Goal: Task Accomplishment & Management: Manage account settings

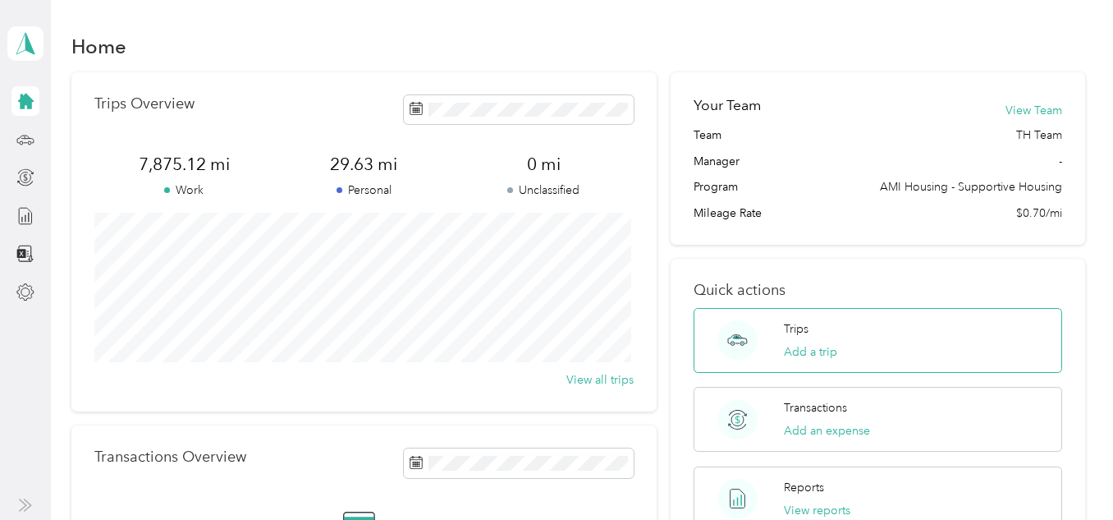
click at [842, 346] on div "Trips Add a trip" at bounding box center [878, 340] width 368 height 65
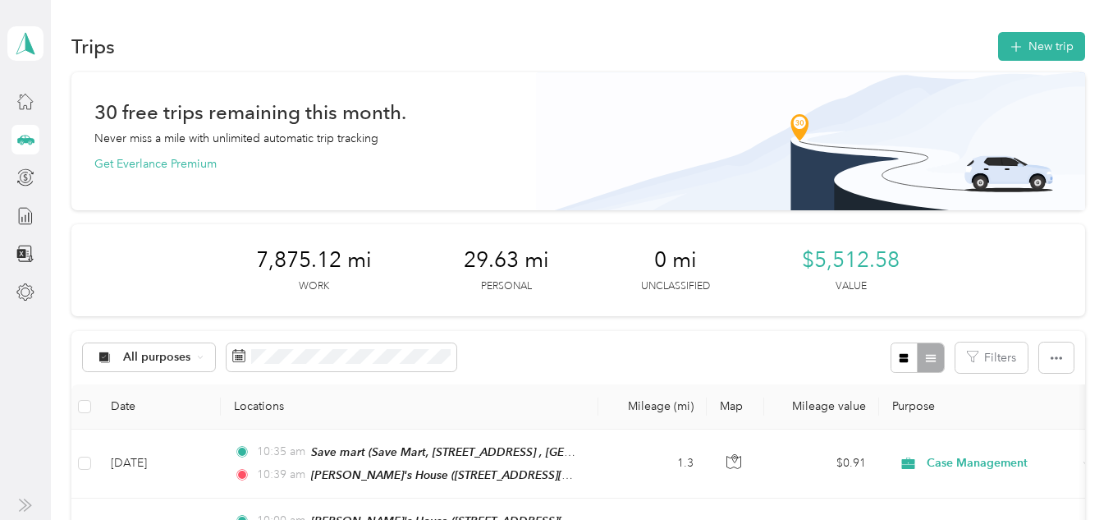
click at [1062, 42] on button "New trip" at bounding box center [1041, 46] width 87 height 29
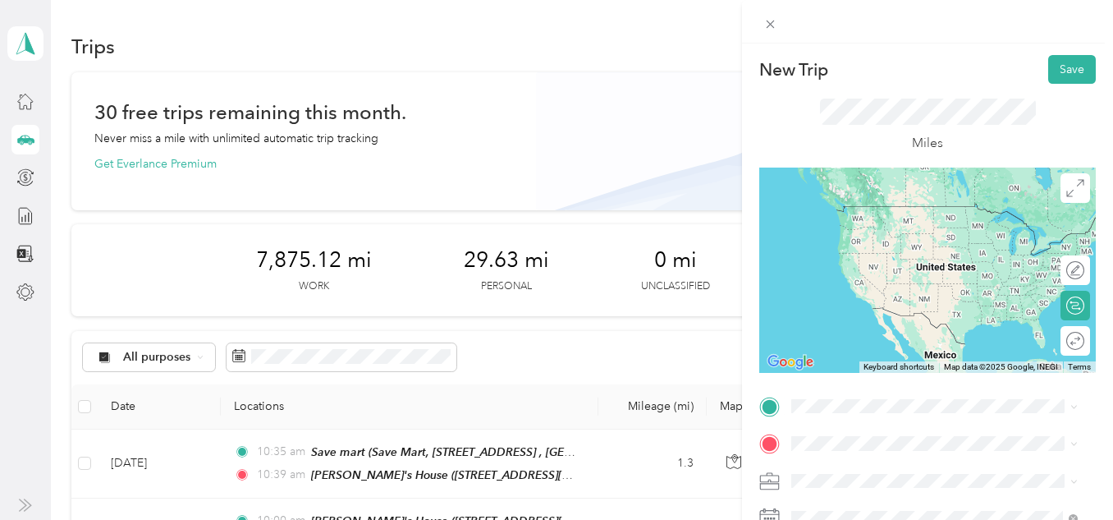
click at [913, 236] on span "[STREET_ADDRESS][PERSON_NAME][US_STATE]" at bounding box center [920, 243] width 195 height 31
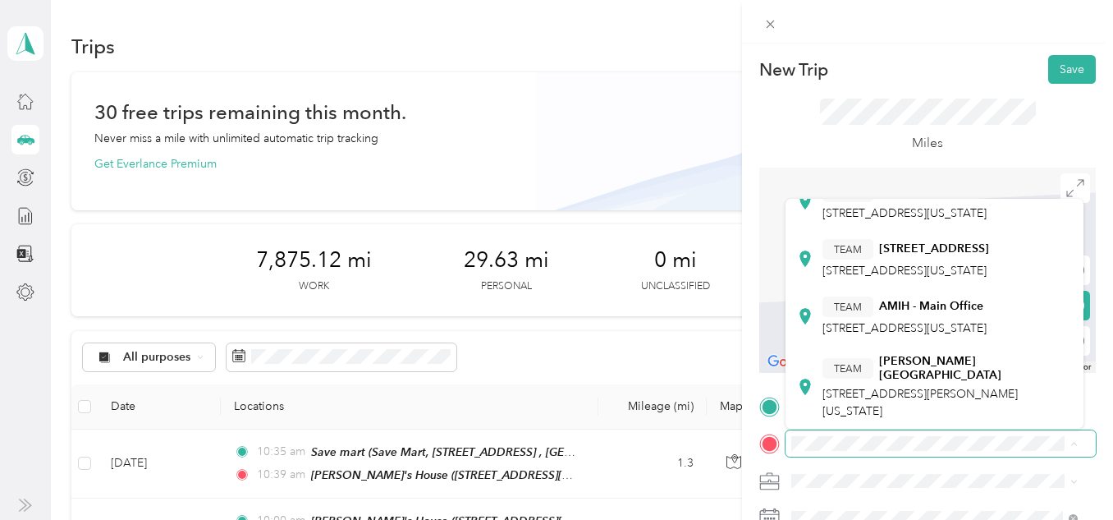
scroll to position [563, 0]
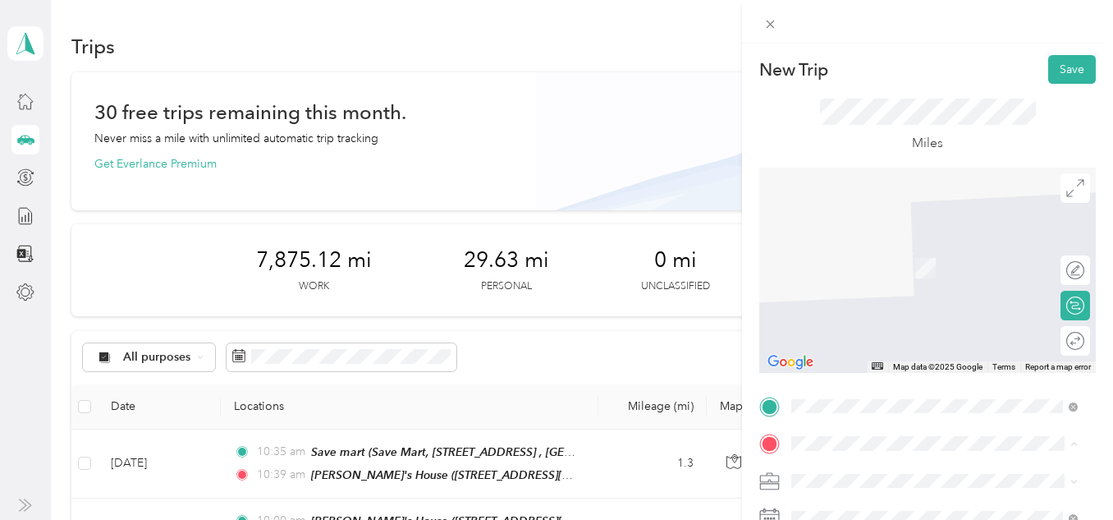
click at [894, 330] on div "TEAM AMIH - Main Office [STREET_ADDRESS][US_STATE]" at bounding box center [905, 316] width 164 height 40
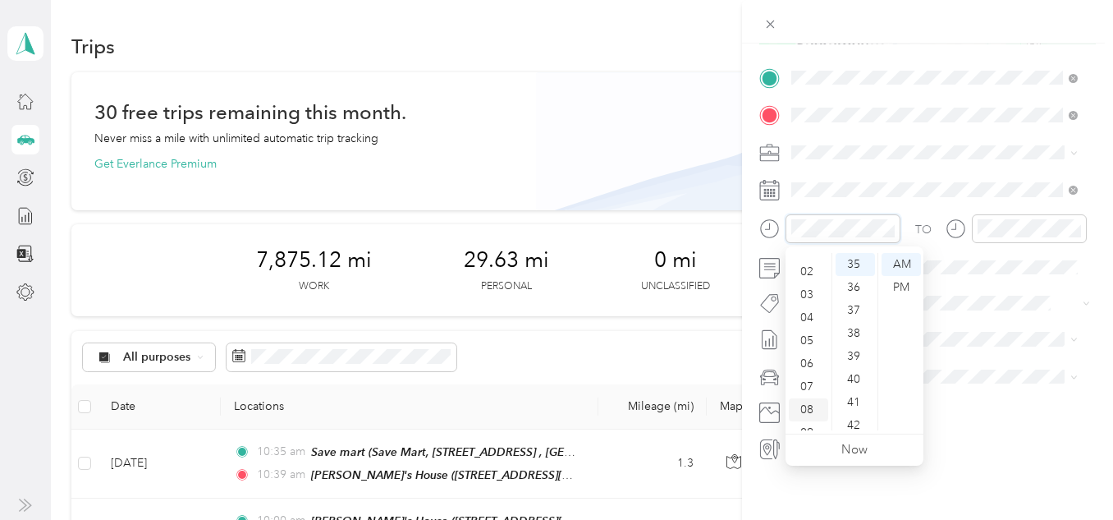
scroll to position [99, 0]
click at [812, 398] on div "10" at bounding box center [808, 395] width 39 height 23
click at [854, 398] on div "41" at bounding box center [855, 402] width 39 height 23
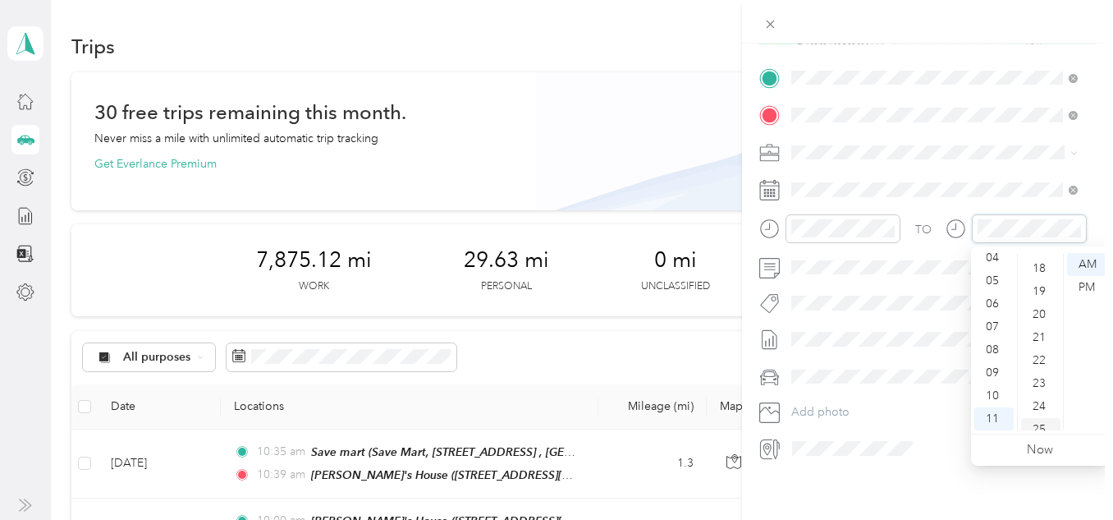
scroll to position [312, 0]
click at [1040, 291] on div "15" at bounding box center [1040, 297] width 39 height 23
click at [1035, 328] on div "11" at bounding box center [1040, 336] width 39 height 23
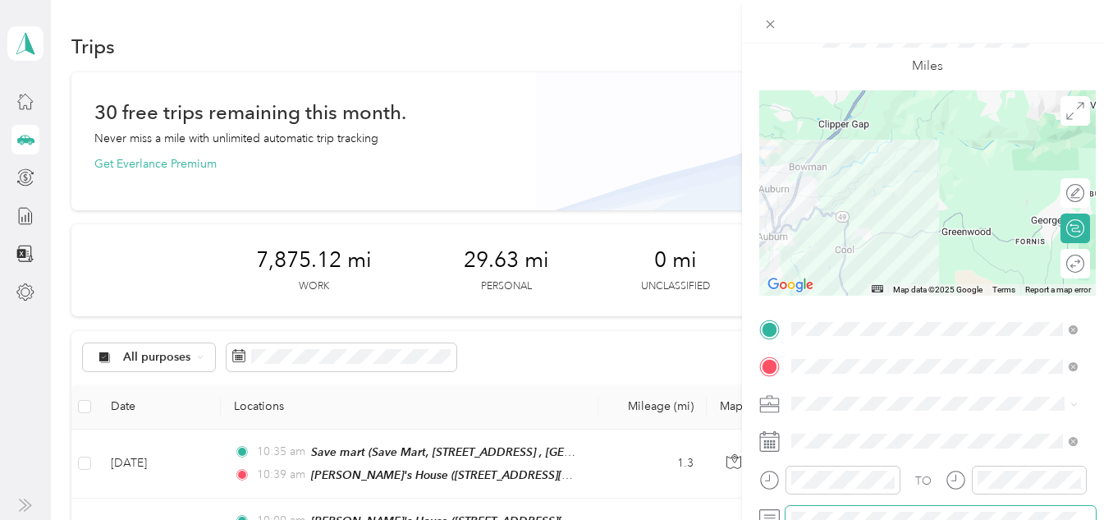
scroll to position [0, 0]
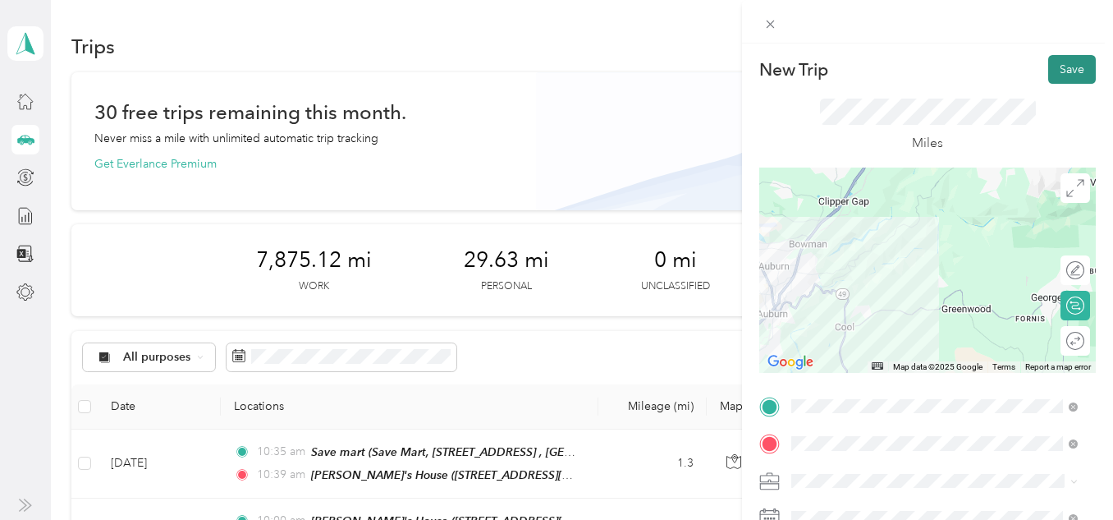
drag, startPoint x: 1034, startPoint y: 60, endPoint x: 1056, endPoint y: 65, distance: 22.7
click at [1047, 64] on div "New Trip Save" at bounding box center [927, 69] width 337 height 29
click at [1062, 59] on button "Save" at bounding box center [1072, 69] width 48 height 29
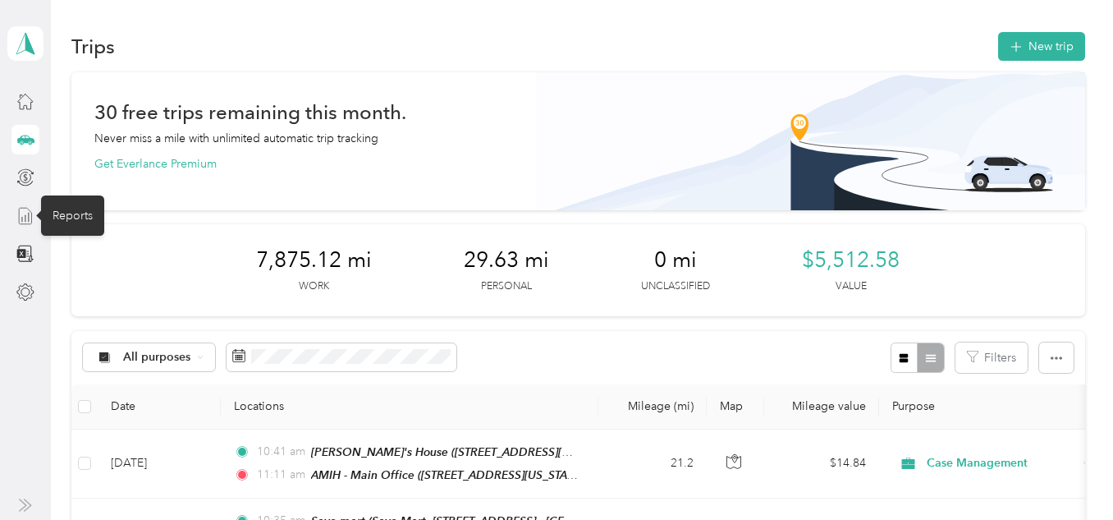
click at [17, 222] on icon at bounding box center [25, 216] width 18 height 18
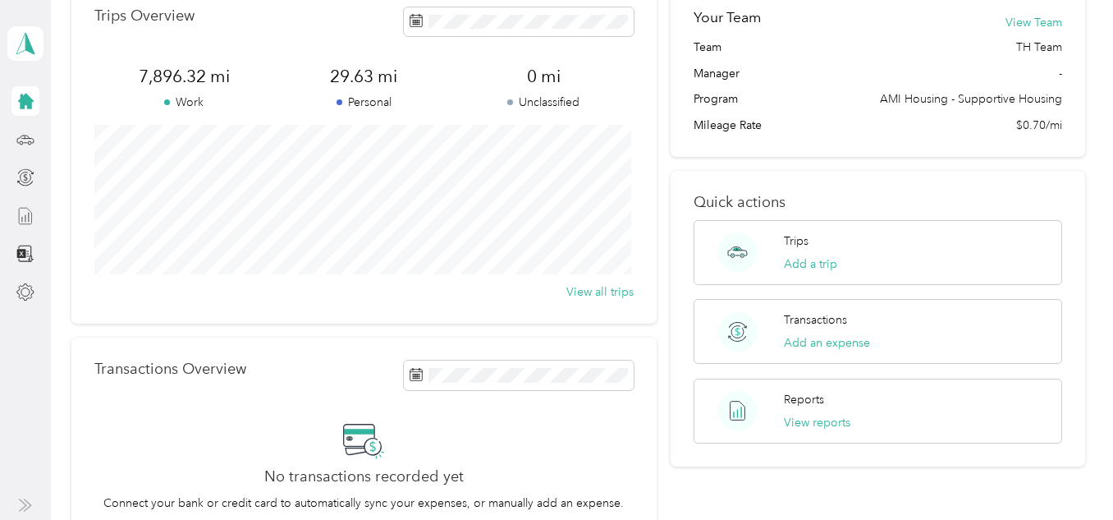
scroll to position [298, 0]
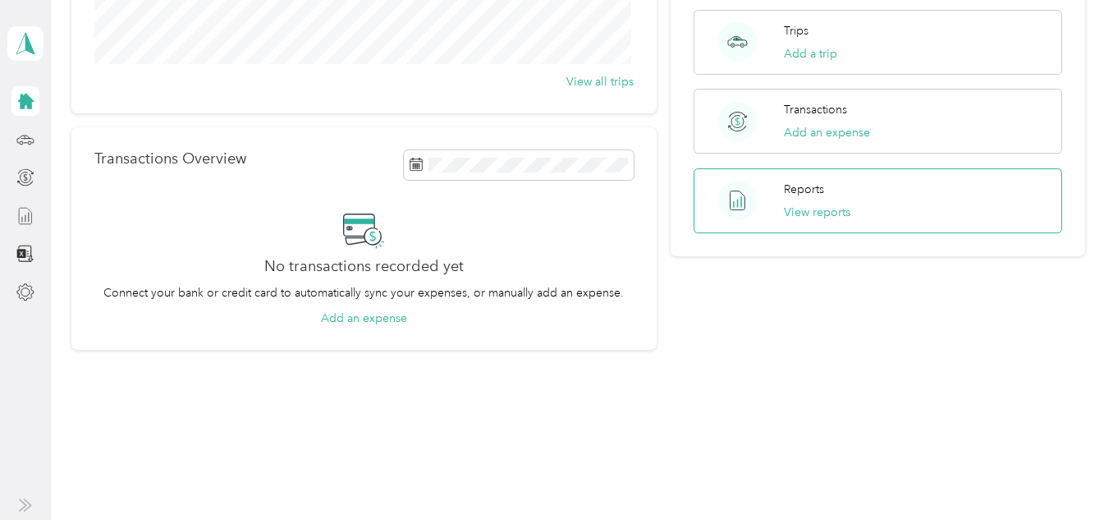
click at [910, 202] on div "Reports View reports" at bounding box center [878, 200] width 368 height 65
